Goal: Obtain resource: Obtain resource

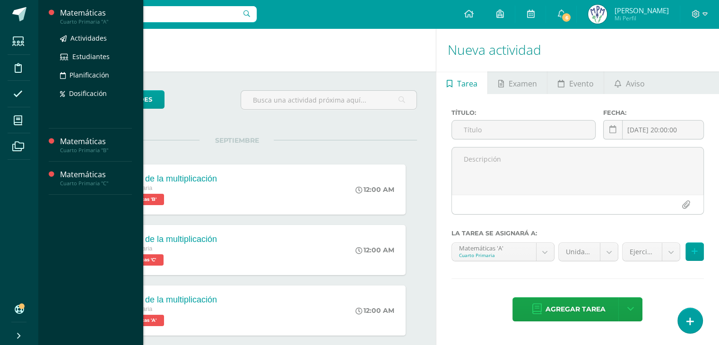
click at [98, 13] on div "Matemáticas" at bounding box center [96, 13] width 72 height 11
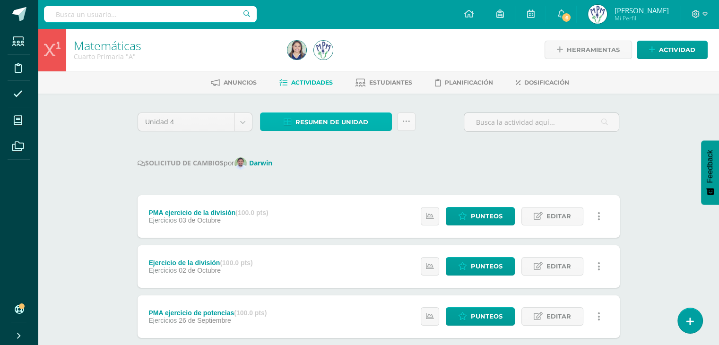
click at [354, 121] on span "Resumen de unidad" at bounding box center [331, 121] width 73 height 17
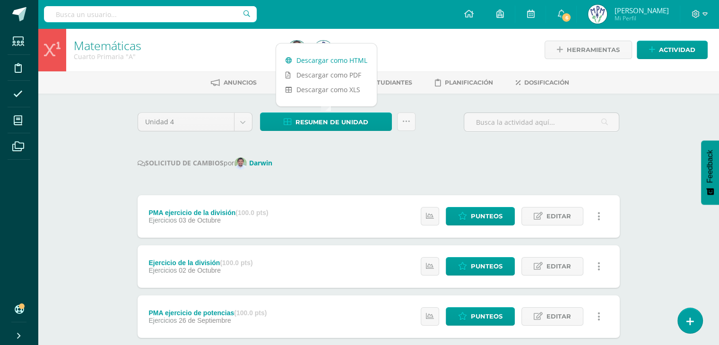
click at [344, 61] on link "Descargar como HTML" at bounding box center [326, 60] width 101 height 15
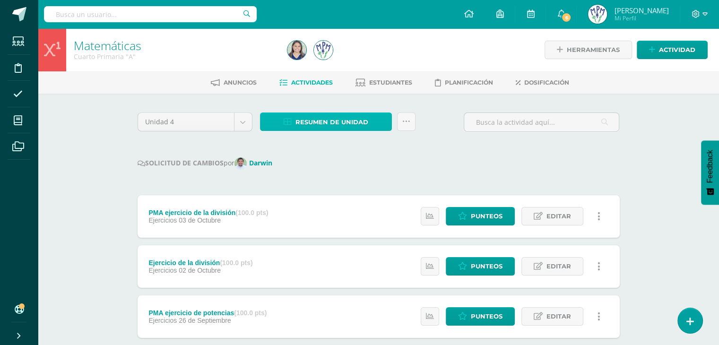
click at [323, 124] on span "Resumen de unidad" at bounding box center [331, 121] width 73 height 17
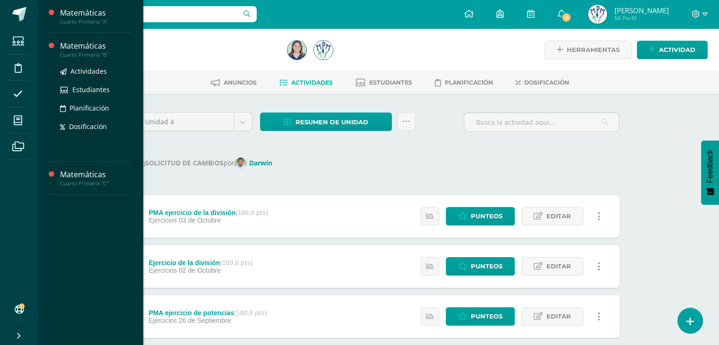
click at [76, 47] on div "Matemáticas" at bounding box center [96, 46] width 72 height 11
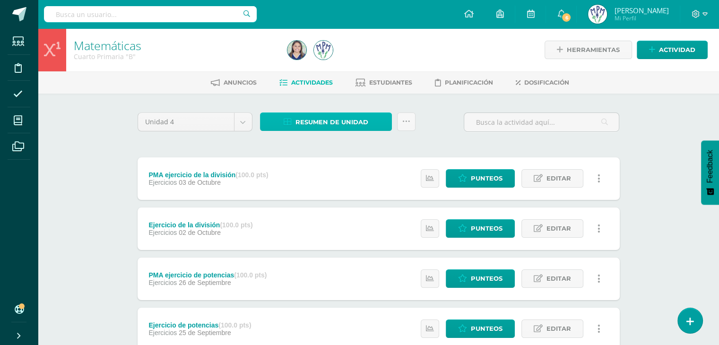
click at [347, 121] on span "Resumen de unidad" at bounding box center [331, 121] width 73 height 17
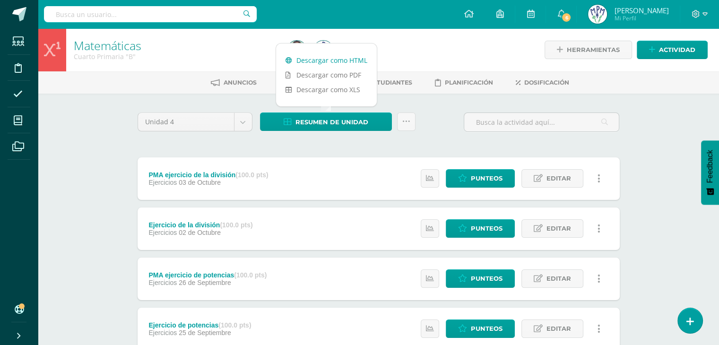
click at [346, 62] on link "Descargar como HTML" at bounding box center [326, 60] width 101 height 15
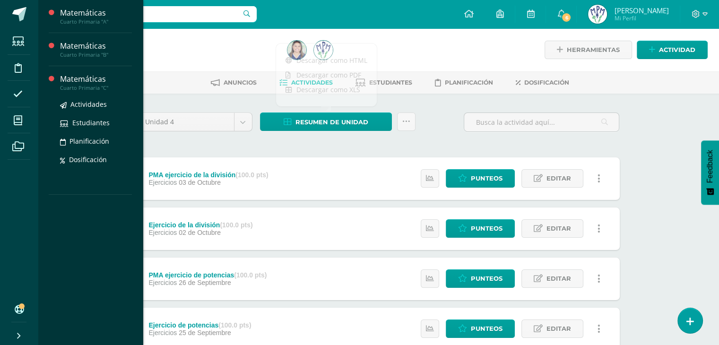
click at [78, 80] on div "Matemáticas" at bounding box center [96, 79] width 72 height 11
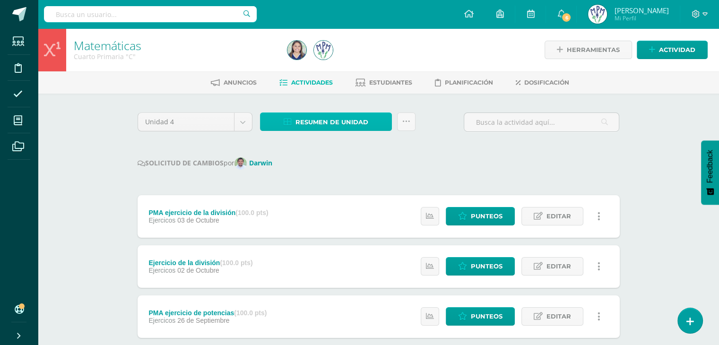
click at [324, 123] on span "Resumen de unidad" at bounding box center [331, 121] width 73 height 17
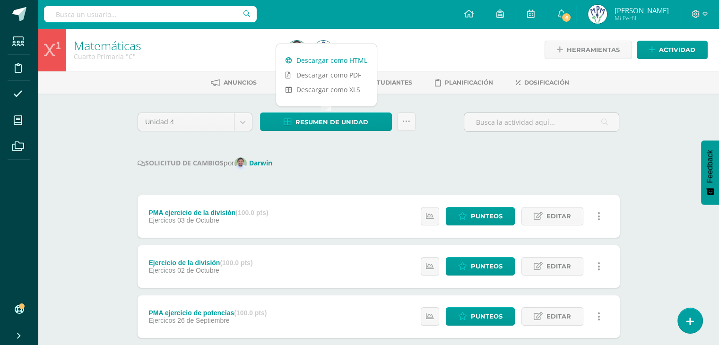
click at [344, 65] on link "Descargar como HTML" at bounding box center [326, 60] width 101 height 15
